Goal: Information Seeking & Learning: Learn about a topic

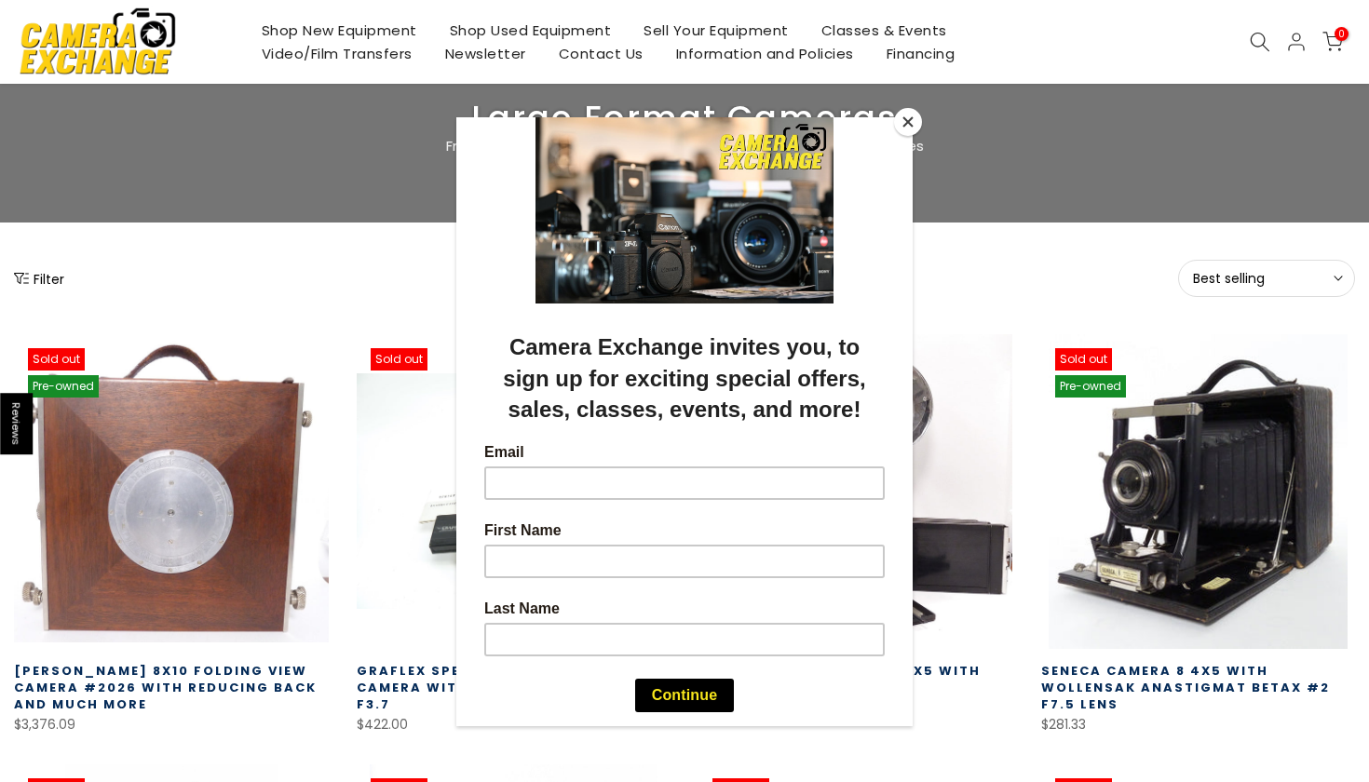
scroll to position [88, 0]
click at [910, 123] on button "Close" at bounding box center [908, 122] width 28 height 28
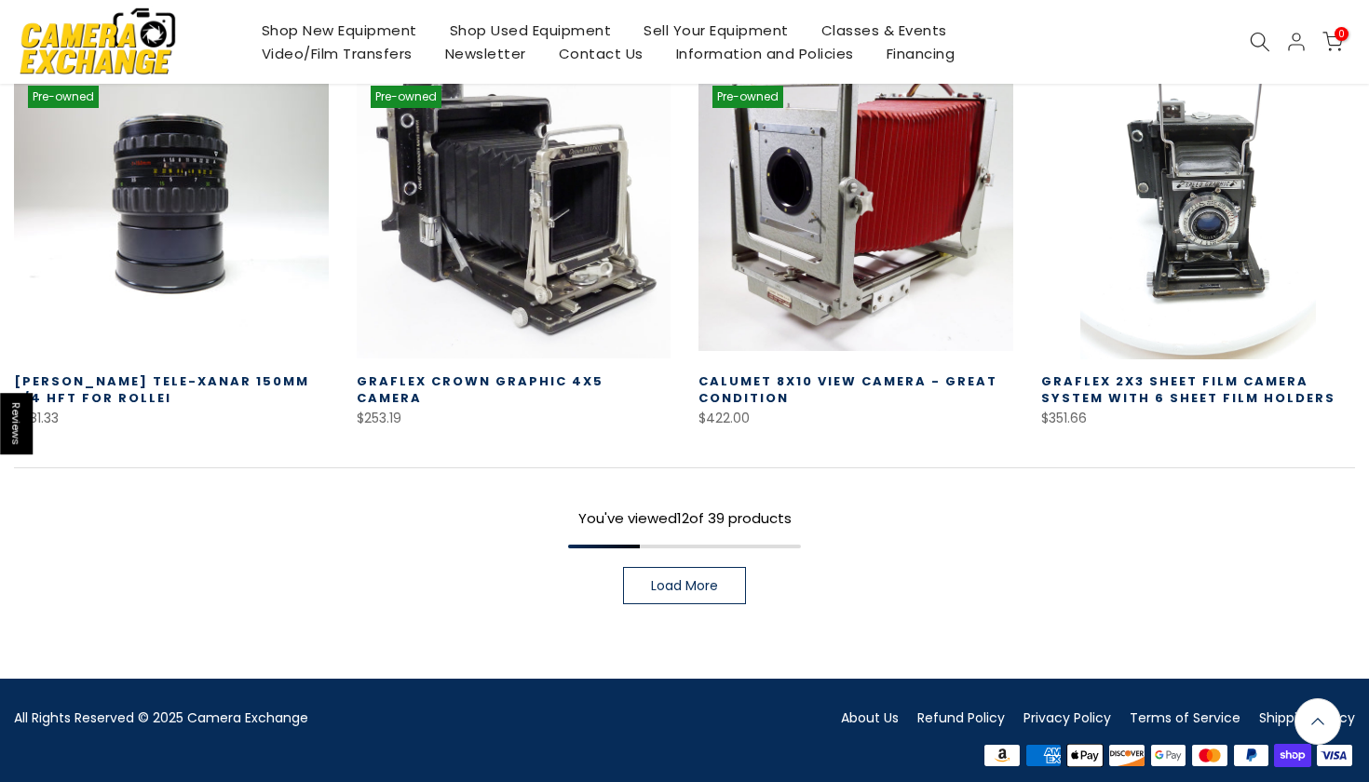
scroll to position [1232, 0]
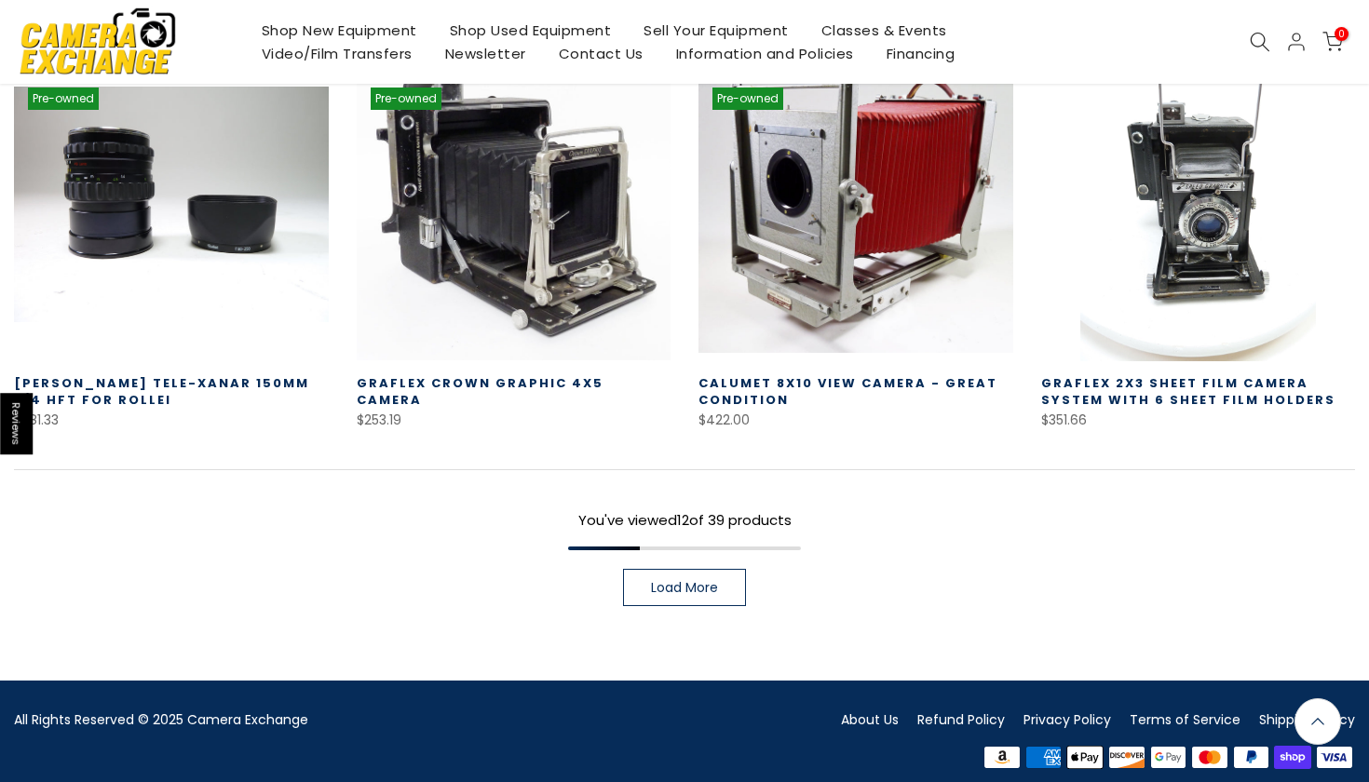
click at [658, 589] on link "Load More" at bounding box center [684, 587] width 123 height 37
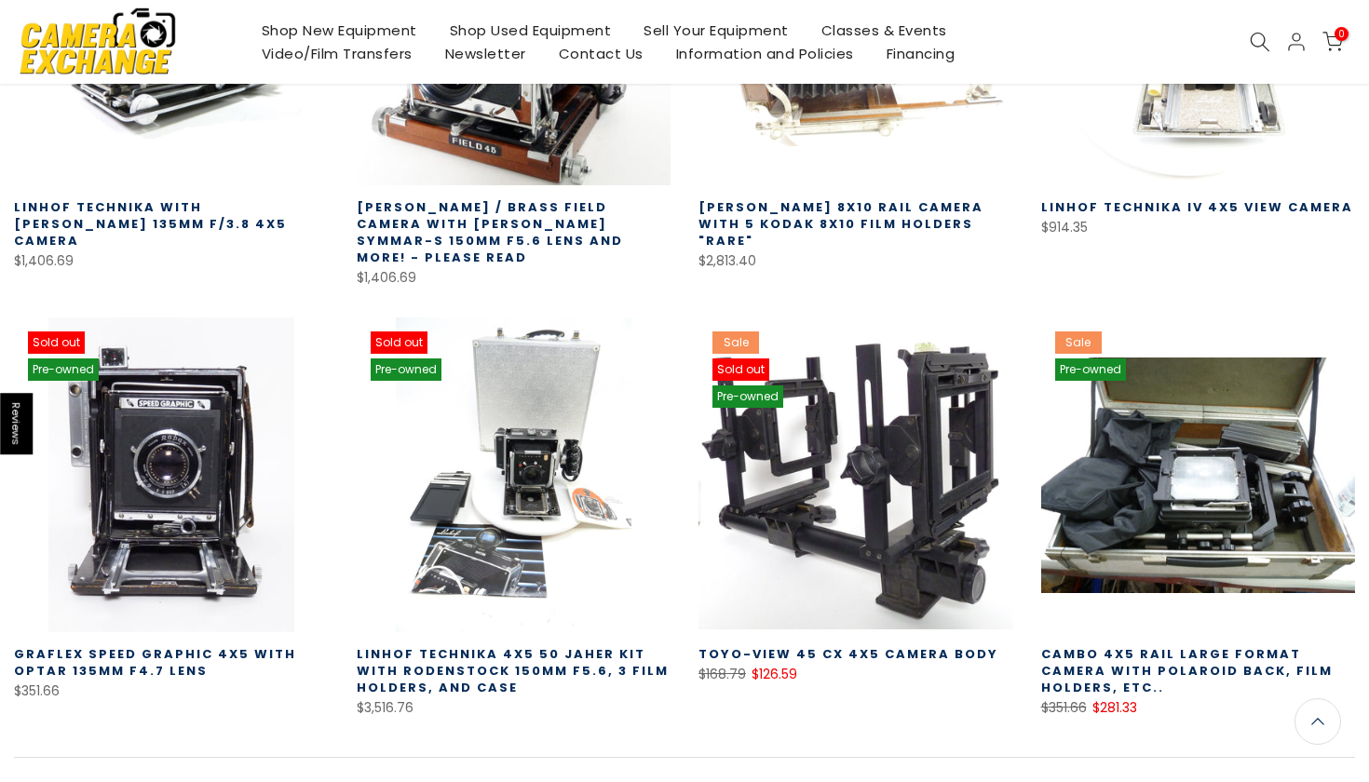
scroll to position [2255, 0]
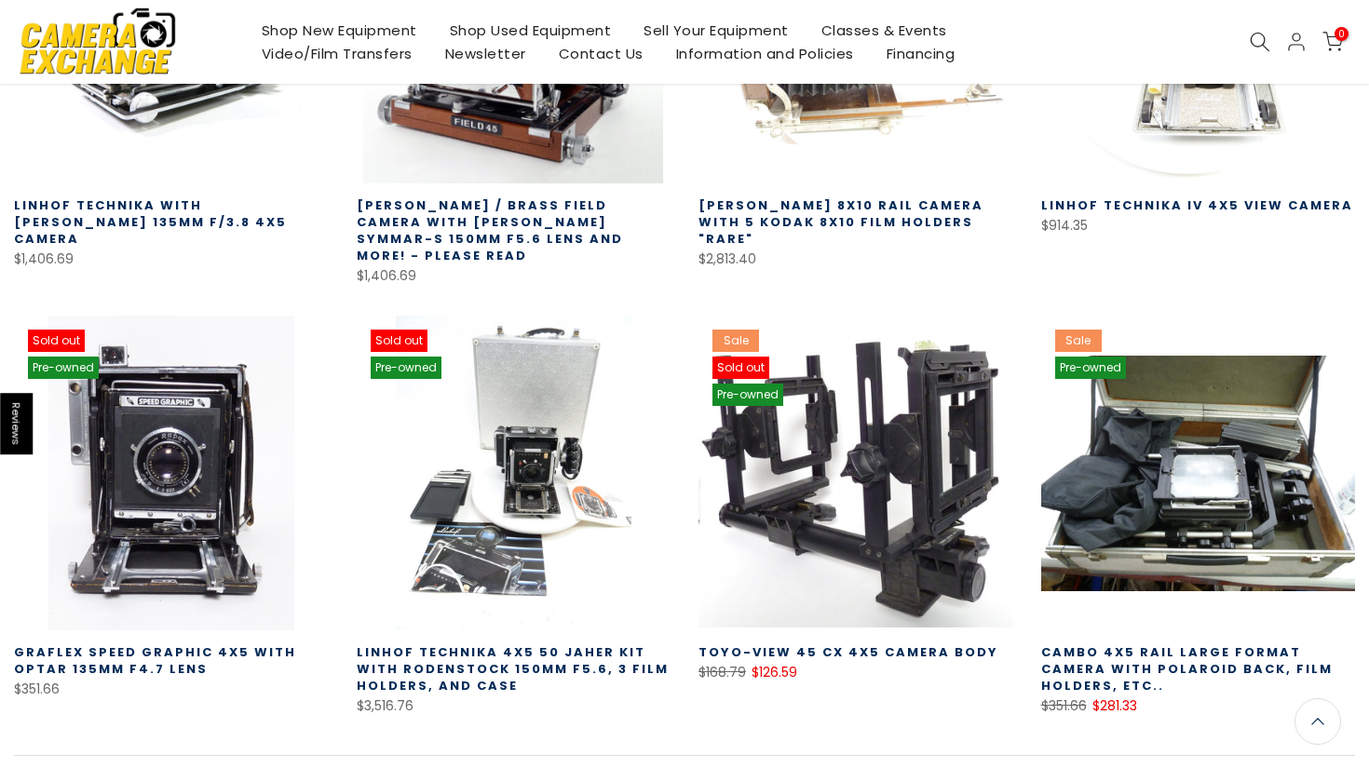
click at [432, 644] on link "Linhof Technika 4X5 50 Jaher Kit with Rodenstock 150MM F5.6, 3 Film Holders, an…" at bounding box center [513, 669] width 312 height 51
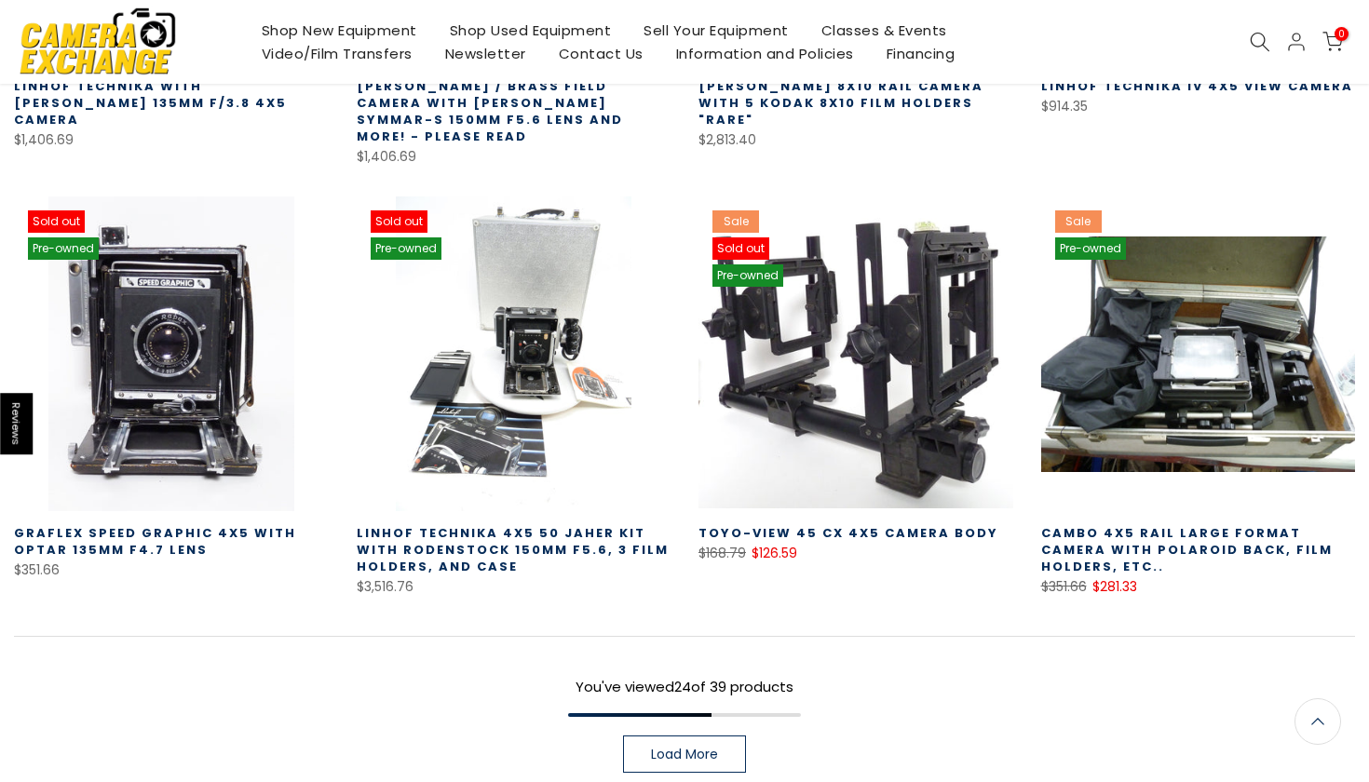
scroll to position [2415, 0]
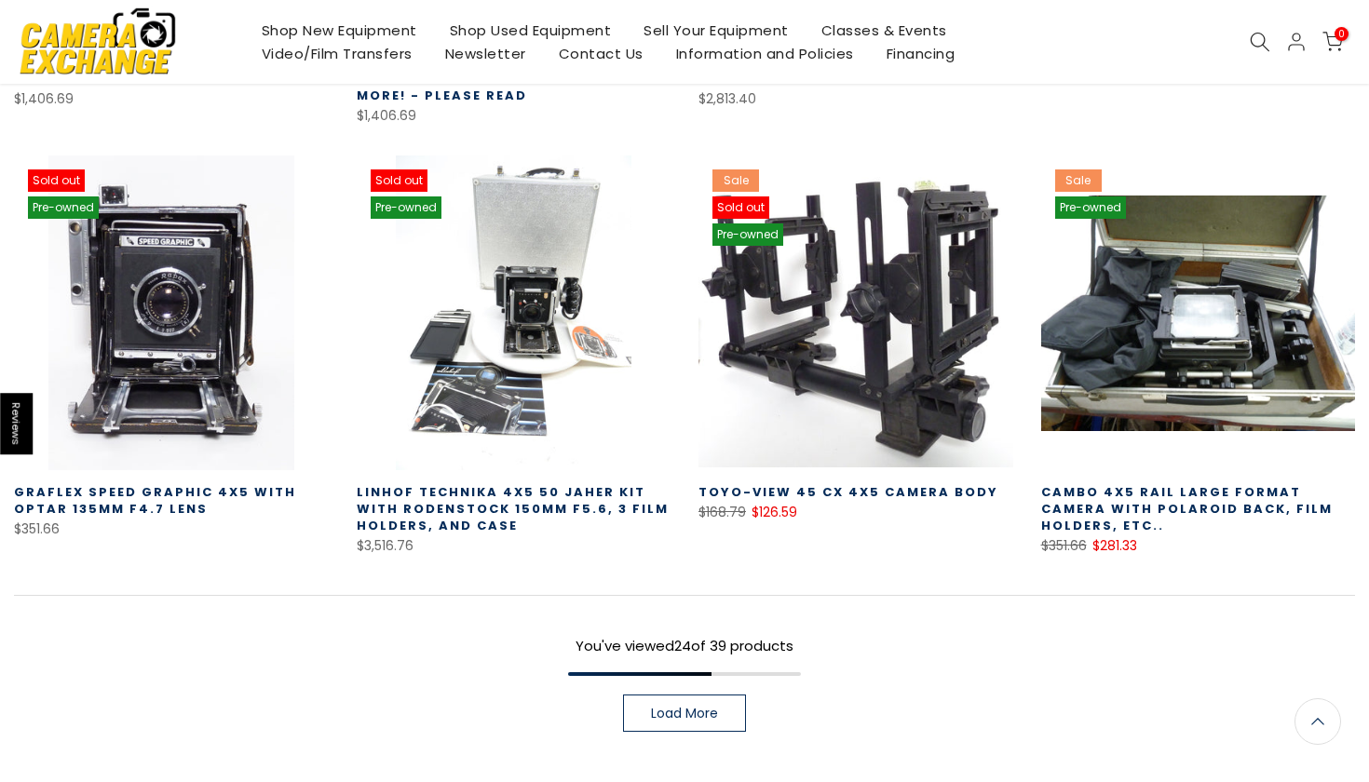
click at [644, 695] on link "Load More" at bounding box center [684, 713] width 123 height 37
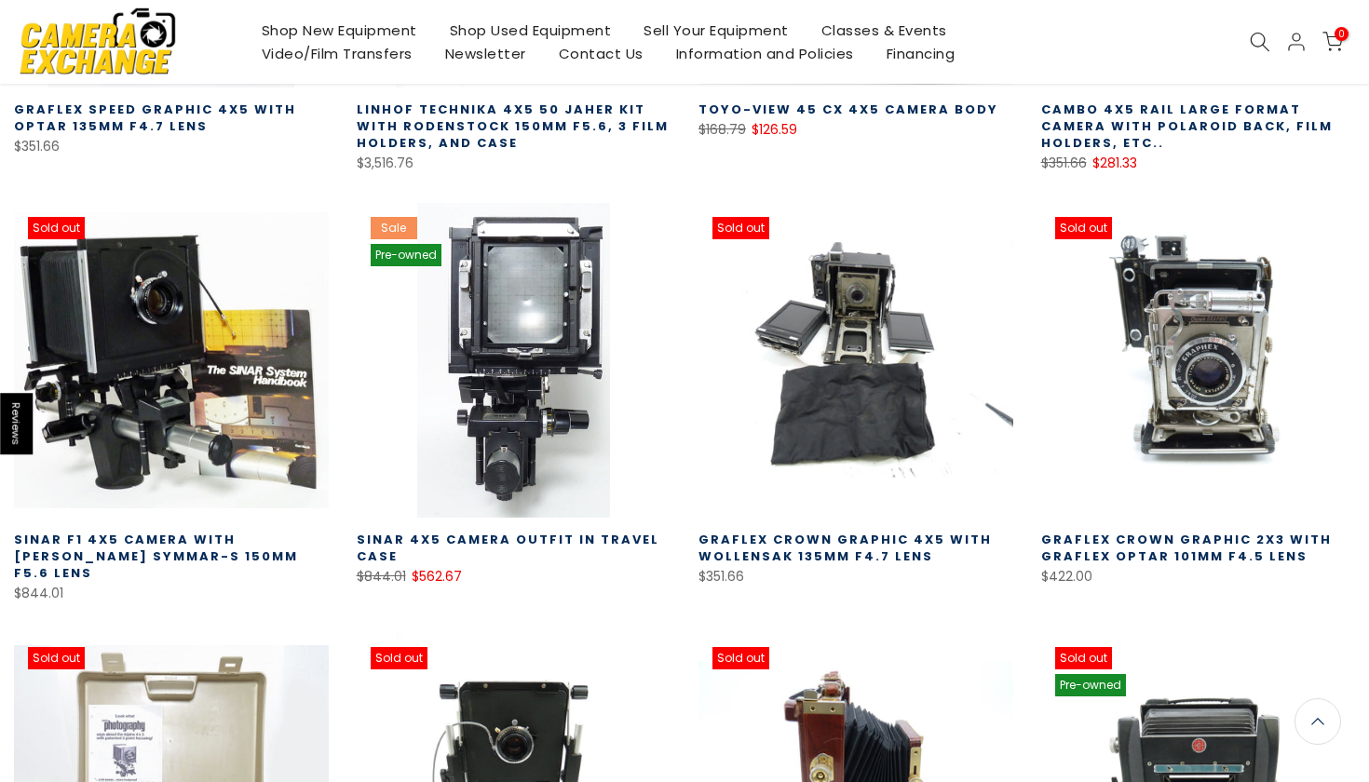
scroll to position [2904, 0]
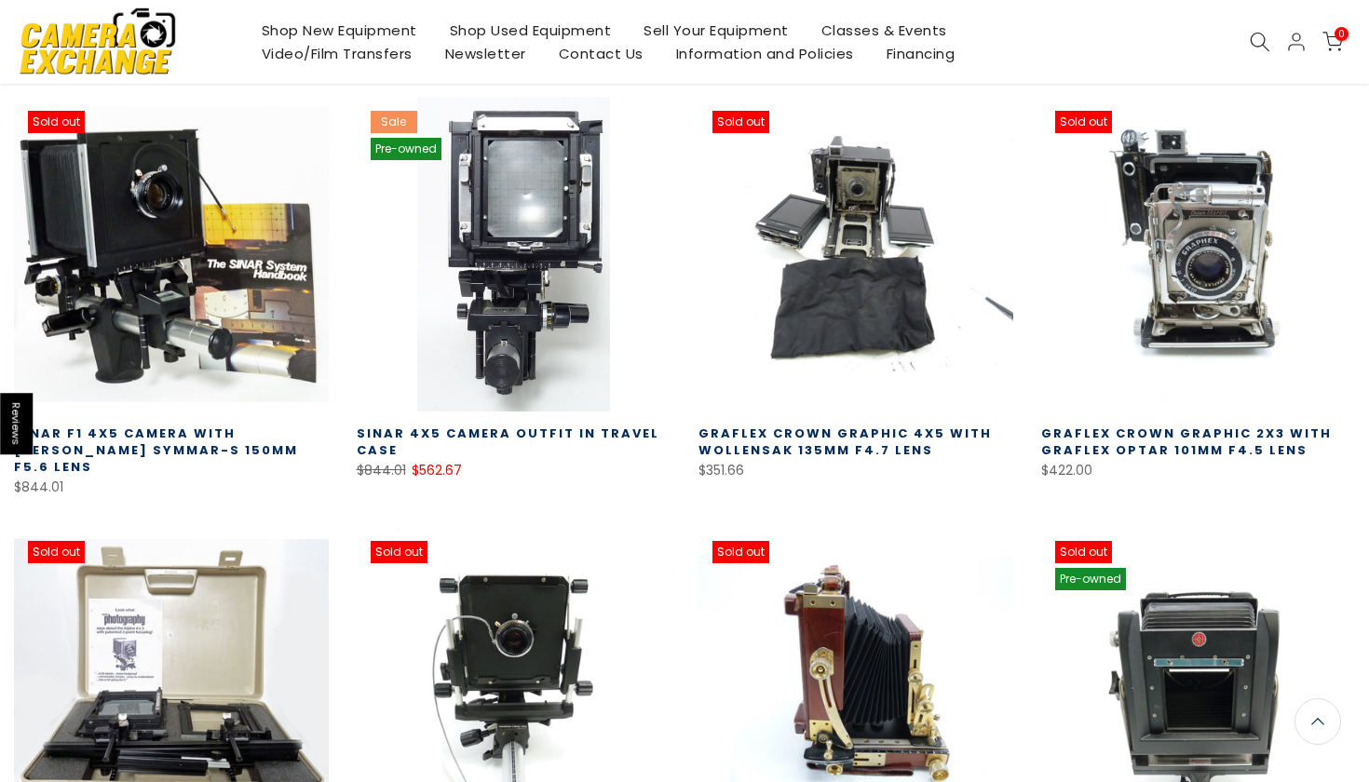
click at [729, 721] on link at bounding box center [856, 684] width 315 height 315
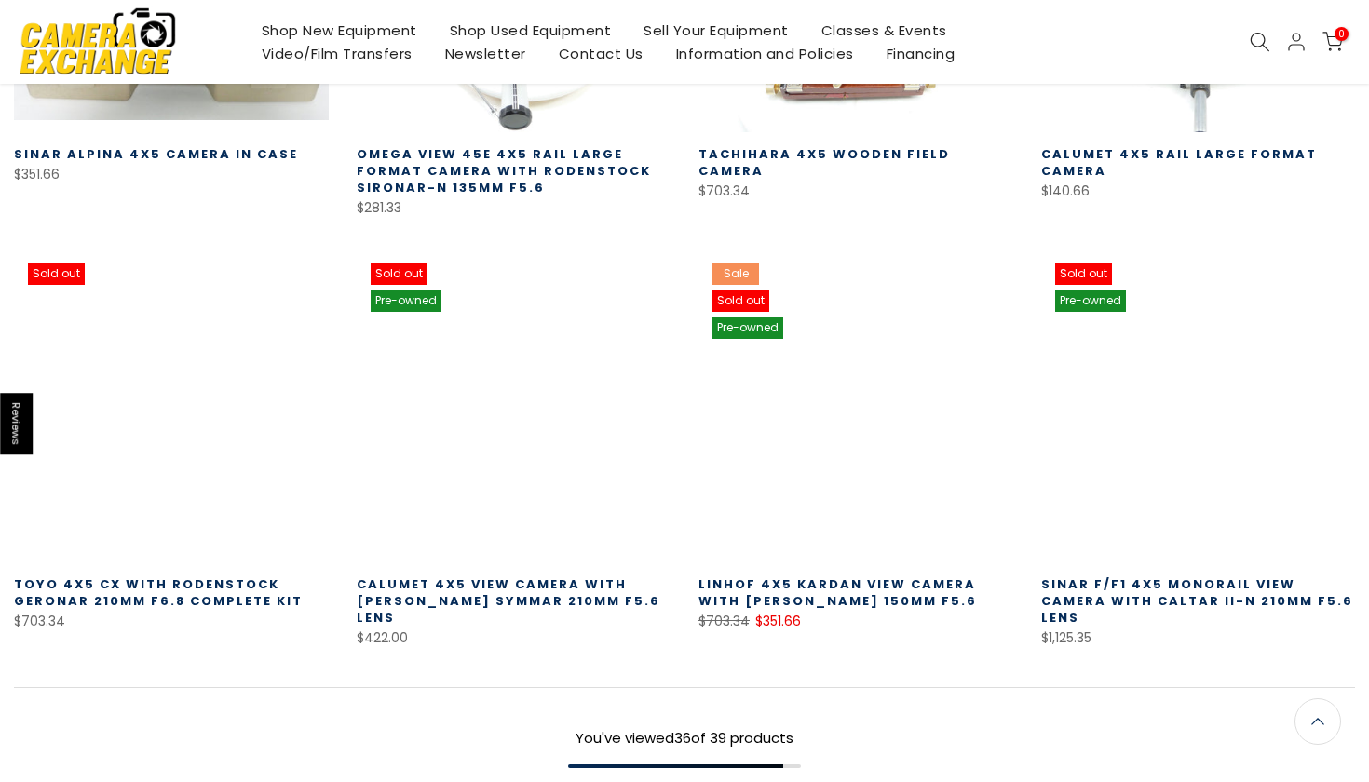
scroll to position [3672, 0]
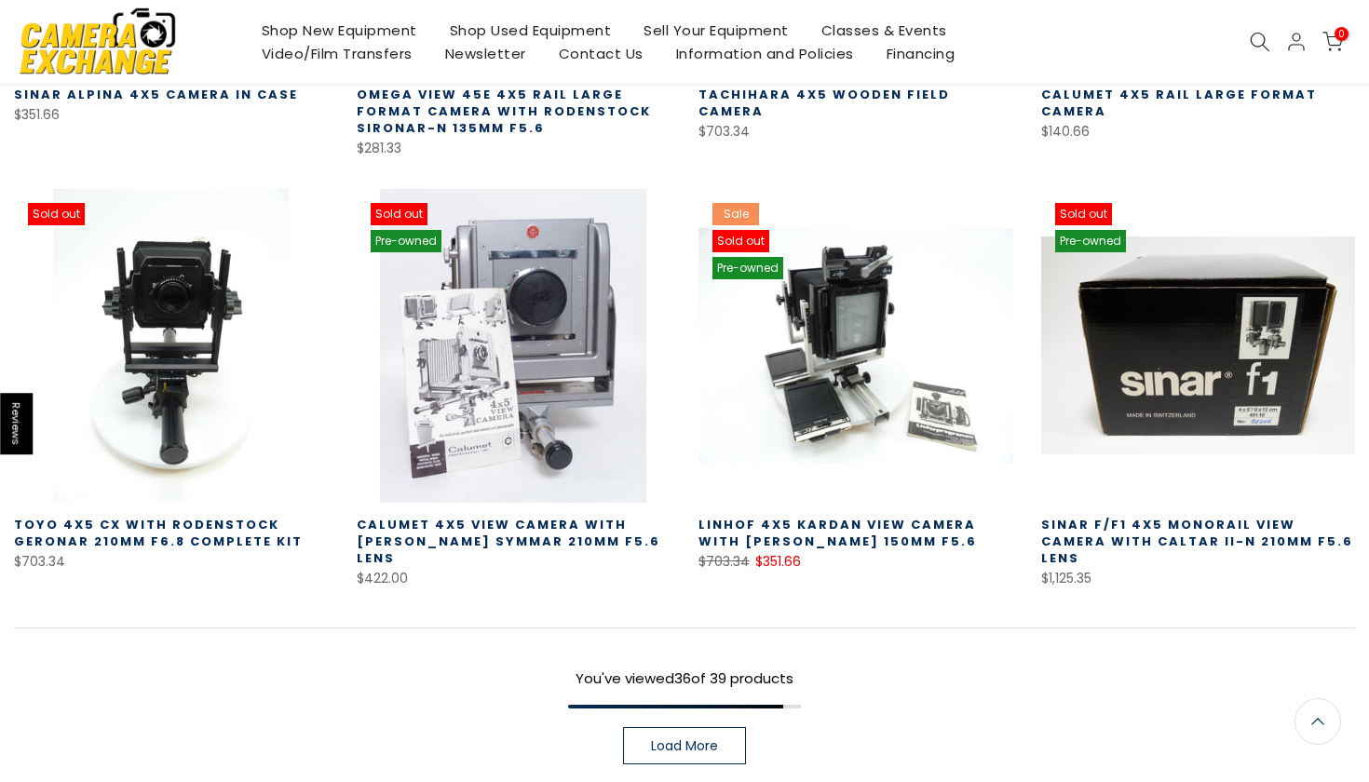
click at [726, 727] on link "Load More" at bounding box center [684, 745] width 123 height 37
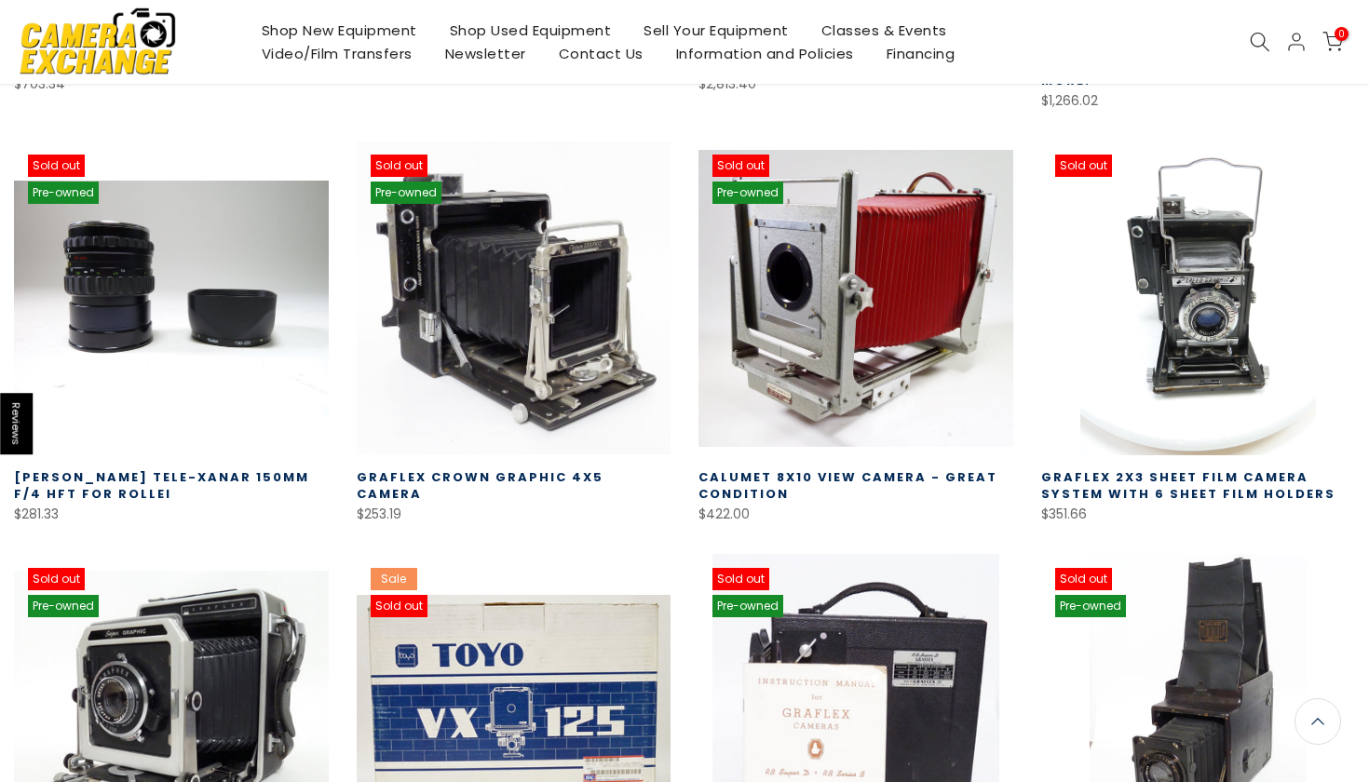
scroll to position [916, 0]
